Goal: Information Seeking & Learning: Learn about a topic

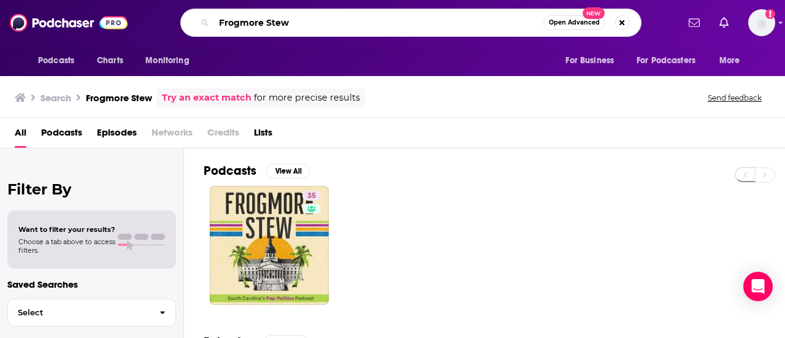
click at [323, 21] on input "Frogmore Stew" at bounding box center [378, 23] width 329 height 20
type input "F"
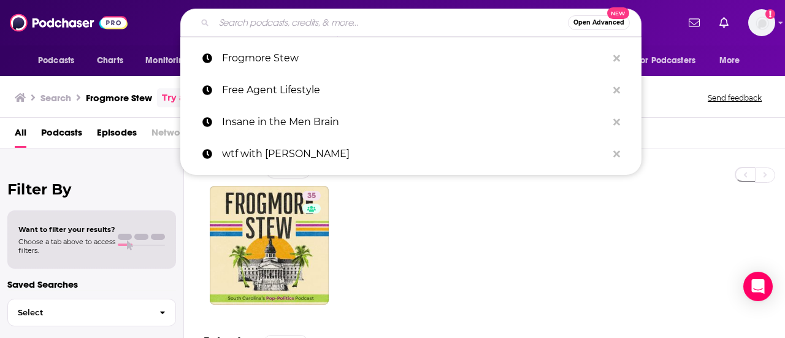
paste input "For the Ages"
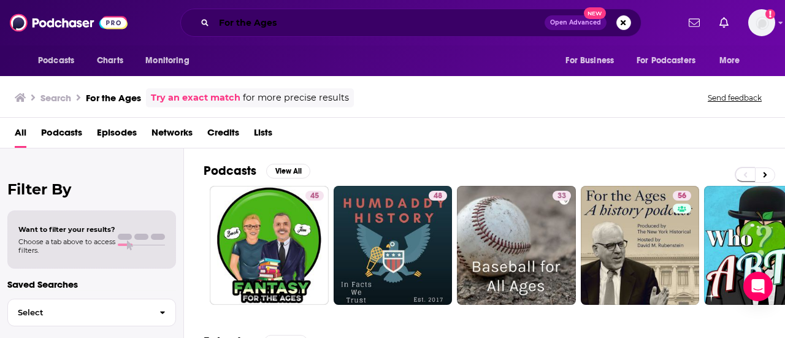
click at [340, 22] on input "For the Ages" at bounding box center [379, 23] width 331 height 20
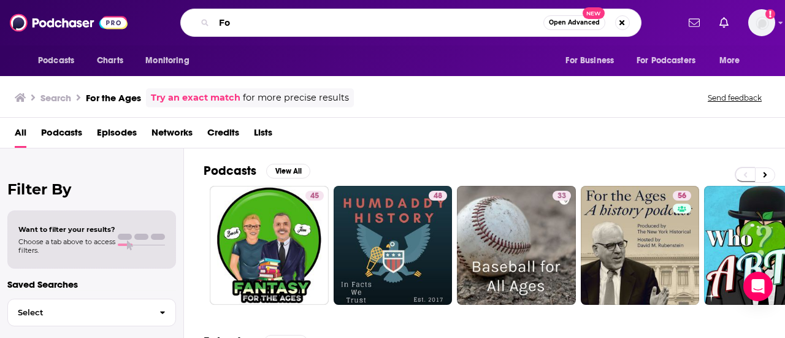
type input "F"
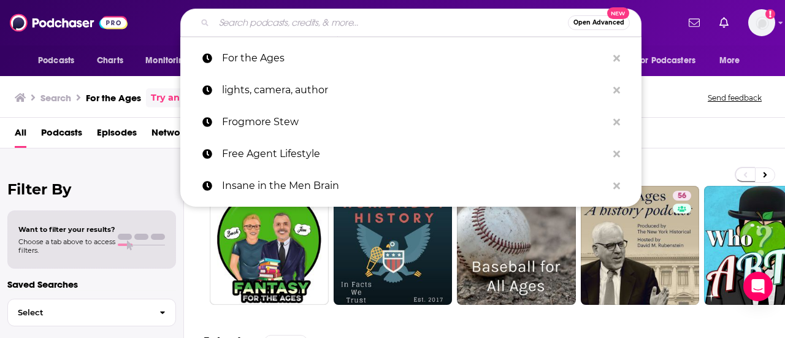
paste input "Kudzu Vine"
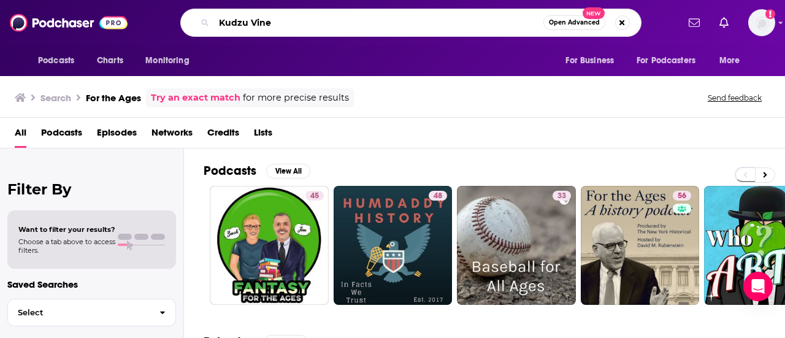
type input "Kudzu Vine"
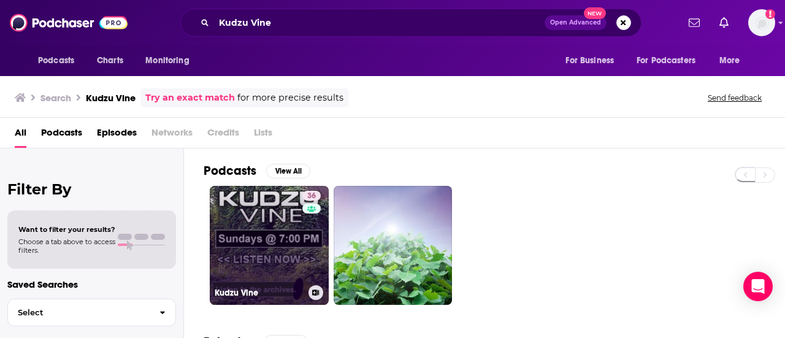
click at [264, 227] on link "36 Kudzu Vine" at bounding box center [269, 245] width 119 height 119
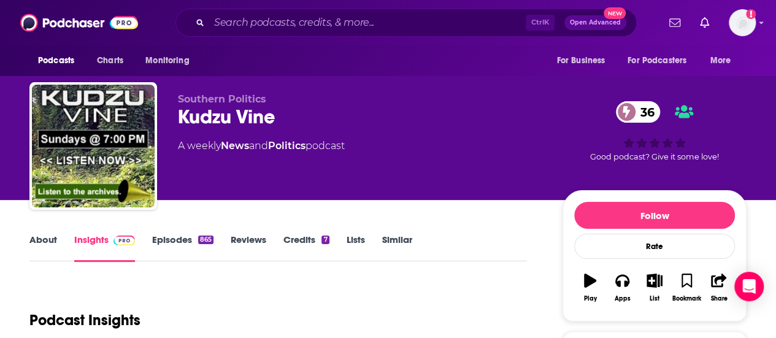
click at [45, 237] on link "About" at bounding box center [43, 248] width 28 height 28
